Goal: Find specific page/section: Find specific page/section

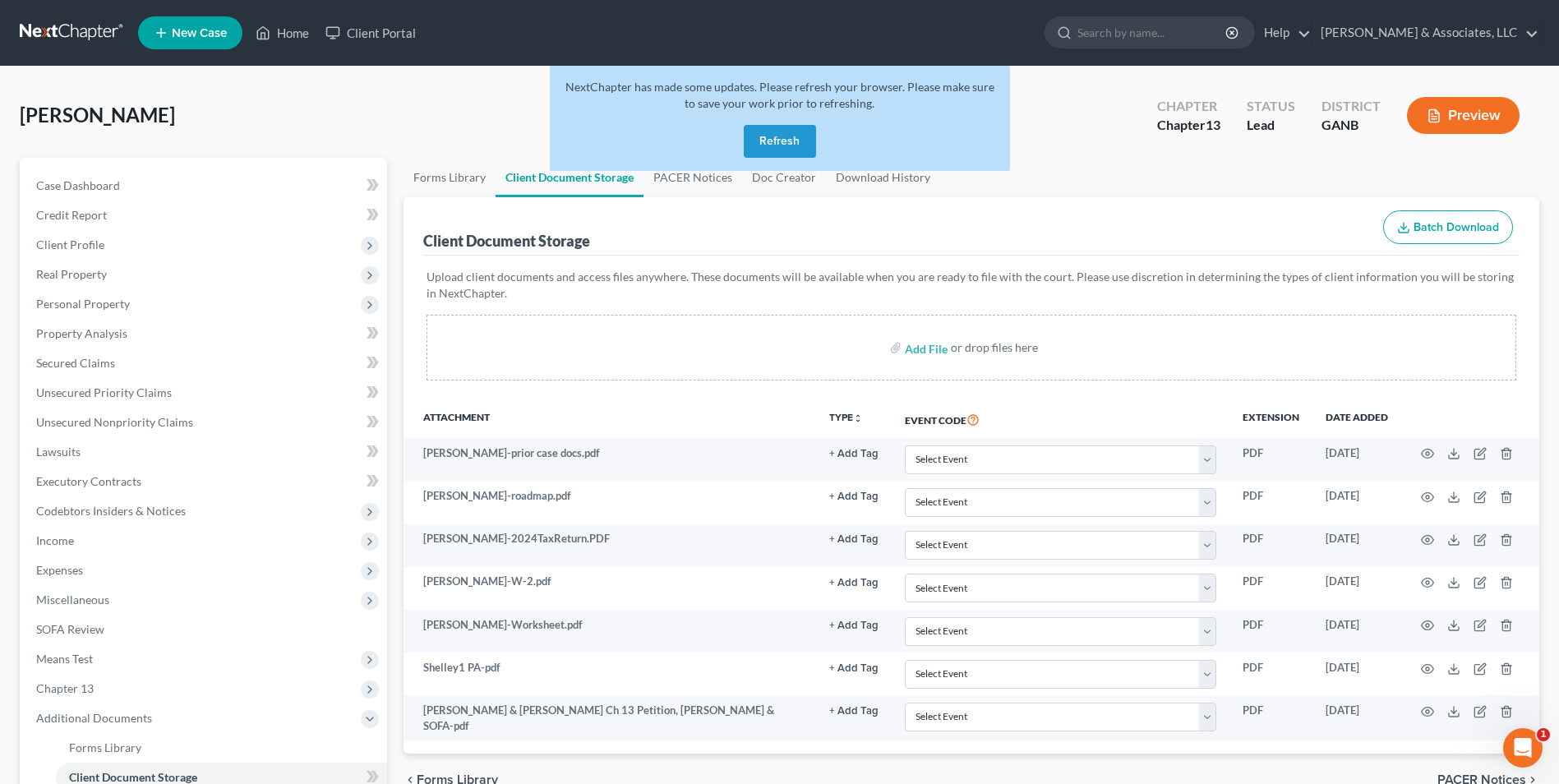
click at [780, 141] on button "Refresh" at bounding box center [780, 141] width 72 height 33
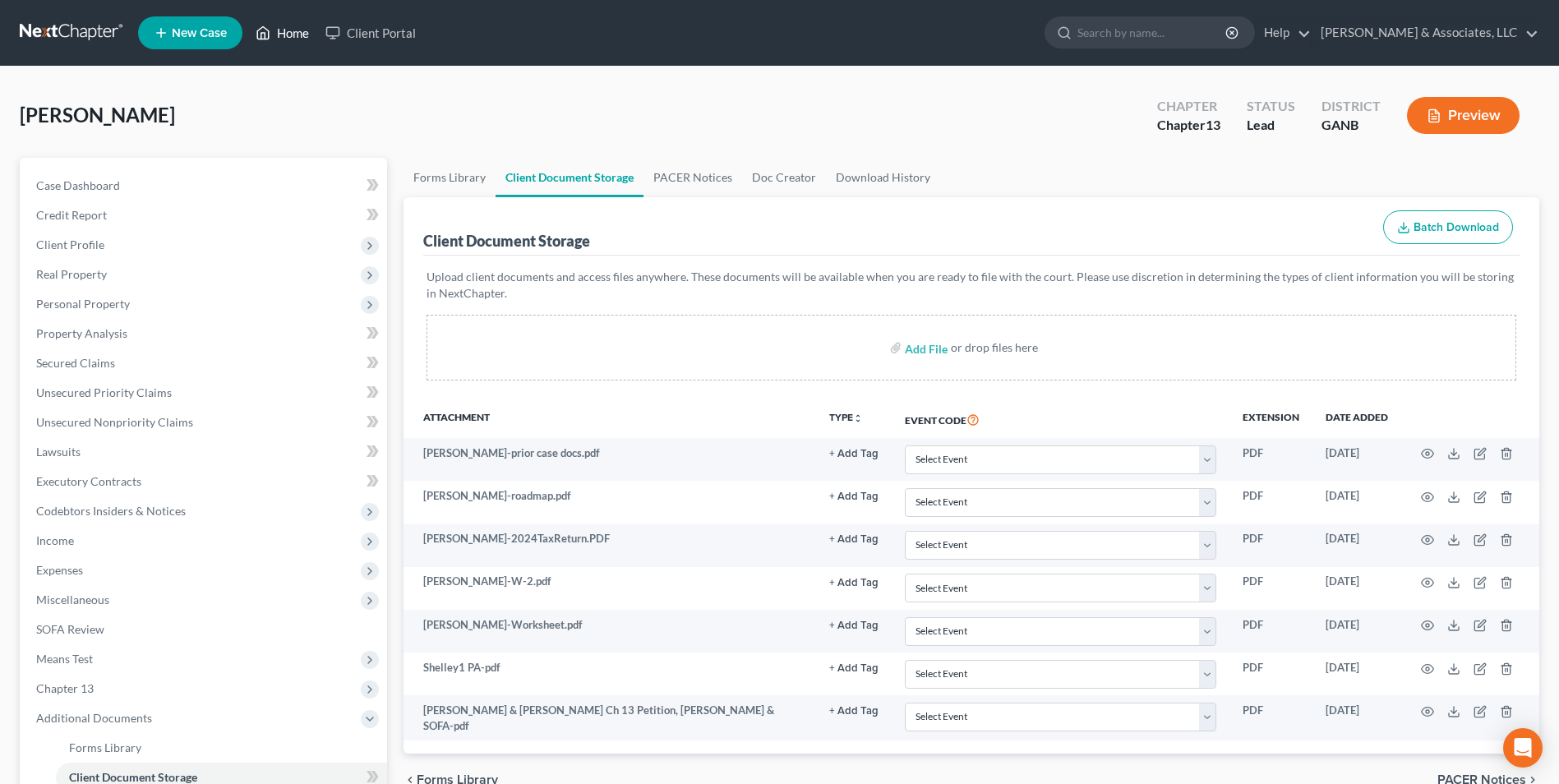
click at [282, 38] on link "Home" at bounding box center [283, 32] width 70 height 30
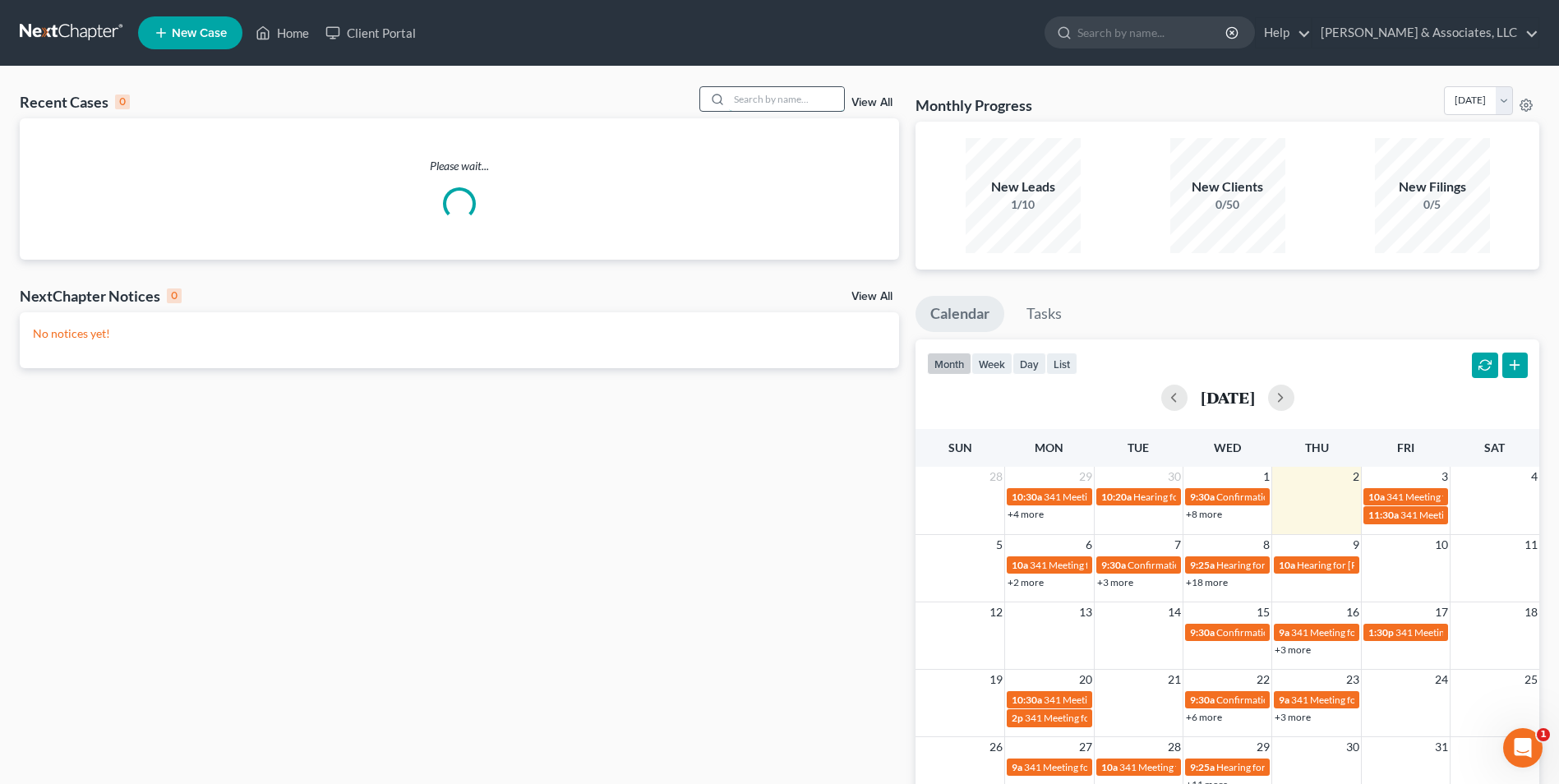
click at [741, 96] on input "search" at bounding box center [787, 99] width 115 height 23
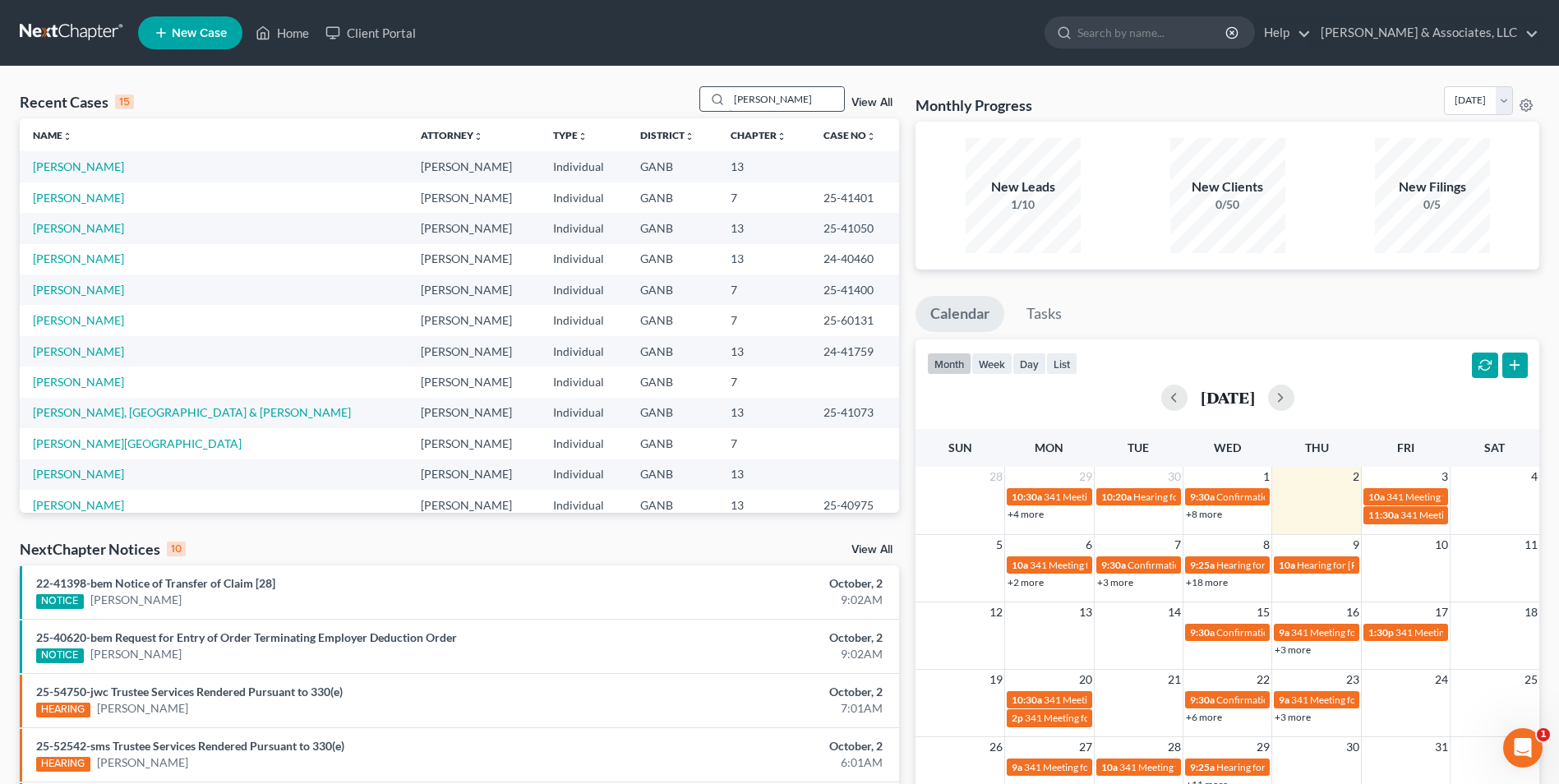
type input "Peters"
